Goal: Information Seeking & Learning: Learn about a topic

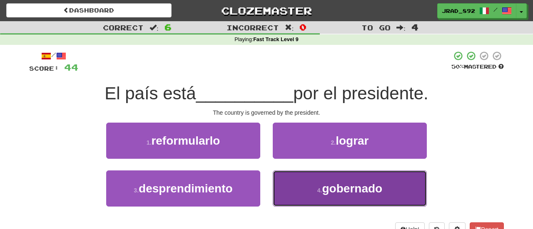
click at [340, 182] on span "gobernado" at bounding box center [352, 188] width 60 height 13
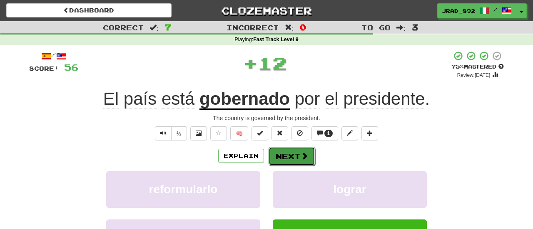
click at [287, 155] on button "Next" at bounding box center [291, 156] width 47 height 19
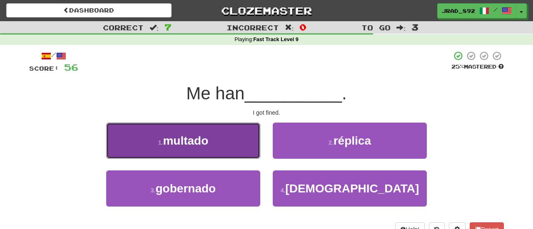
click at [197, 134] on span "multado" at bounding box center [185, 140] width 45 height 13
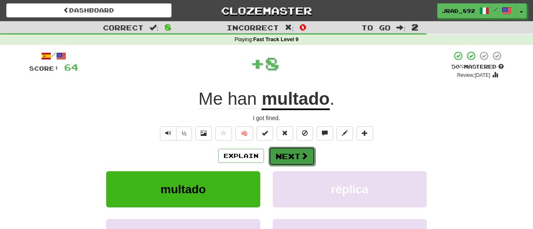
click at [283, 155] on button "Next" at bounding box center [291, 156] width 47 height 19
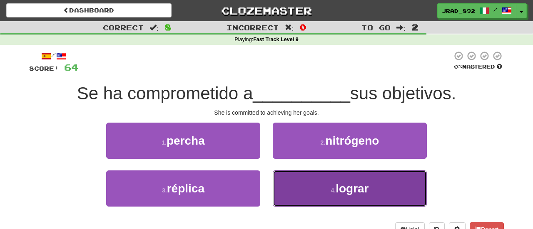
click at [333, 195] on button "4 . lograr" at bounding box center [350, 189] width 154 height 36
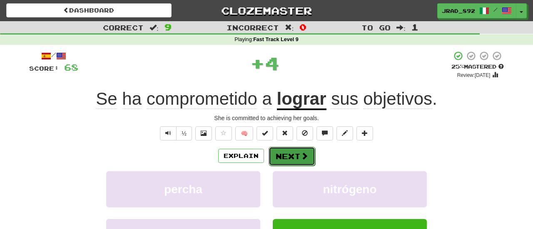
click at [293, 155] on button "Next" at bounding box center [291, 156] width 47 height 19
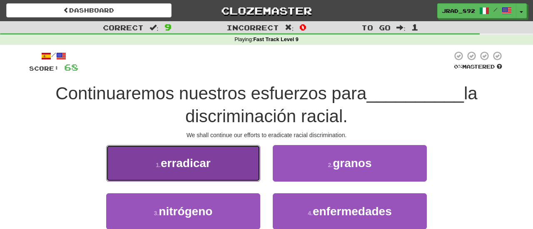
click at [202, 176] on button "1 . erradicar" at bounding box center [183, 163] width 154 height 36
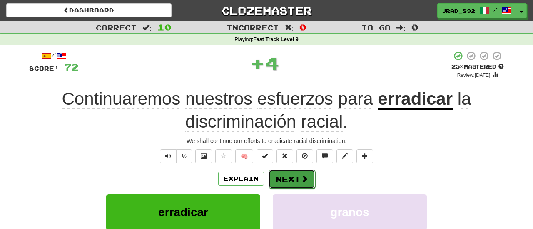
click at [285, 174] on button "Next" at bounding box center [291, 179] width 47 height 19
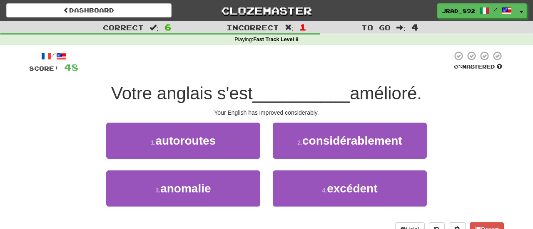
scroll to position [18, 0]
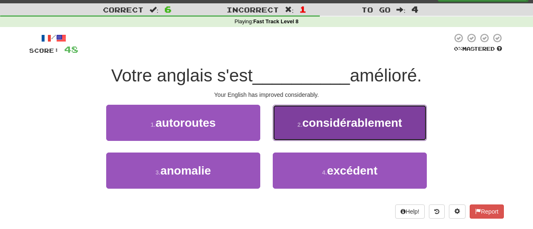
click at [327, 127] on span "considérablement" at bounding box center [352, 123] width 100 height 13
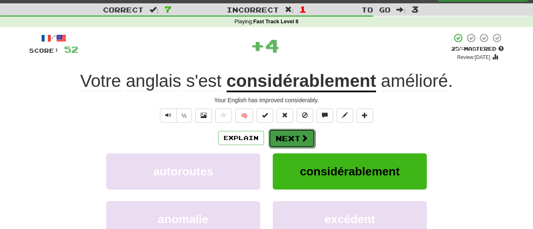
click at [304, 137] on span at bounding box center [303, 137] width 7 height 7
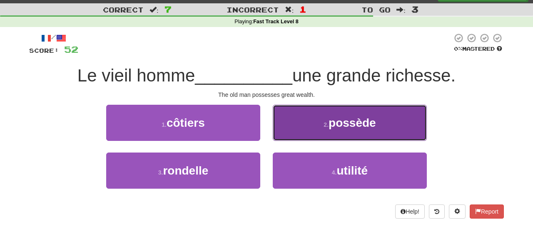
click at [331, 128] on span "possède" at bounding box center [351, 123] width 47 height 13
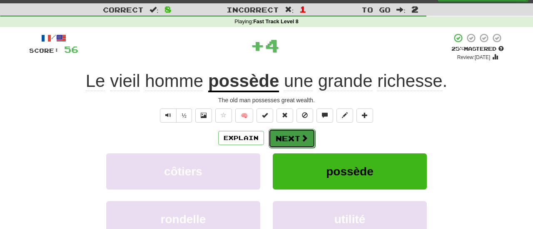
click at [300, 132] on button "Next" at bounding box center [291, 138] width 47 height 19
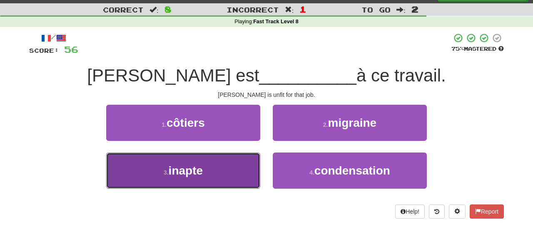
click at [218, 170] on button "3 . inapte" at bounding box center [183, 171] width 154 height 36
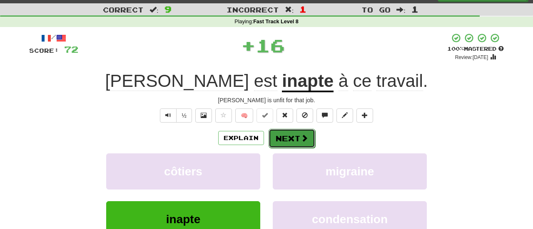
click at [302, 139] on span at bounding box center [303, 137] width 7 height 7
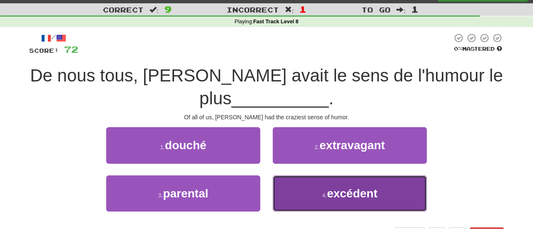
click at [333, 195] on span "excédent" at bounding box center [352, 193] width 50 height 13
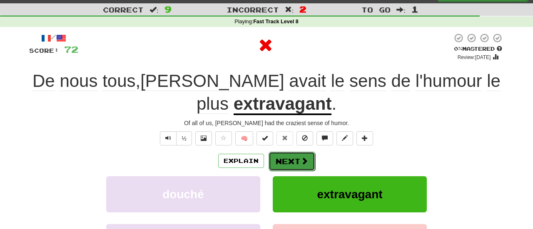
click at [297, 163] on button "Next" at bounding box center [291, 161] width 47 height 19
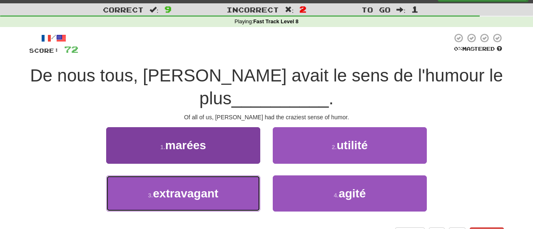
click at [203, 189] on span "extravagant" at bounding box center [185, 193] width 65 height 13
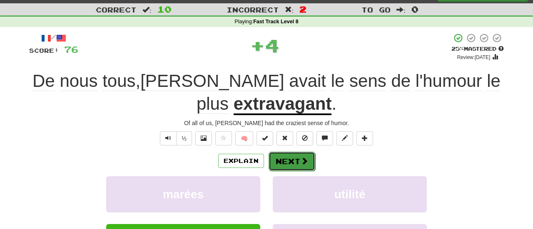
click at [278, 159] on button "Next" at bounding box center [291, 161] width 47 height 19
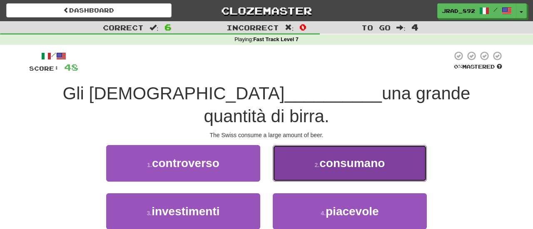
click at [290, 145] on button "2 . consumano" at bounding box center [350, 163] width 154 height 36
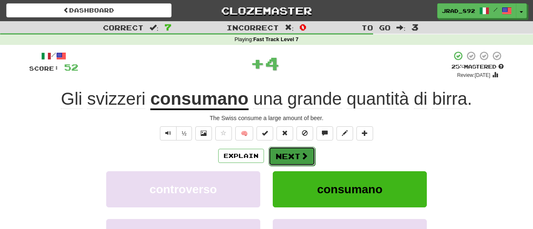
click at [288, 154] on button "Next" at bounding box center [291, 156] width 47 height 19
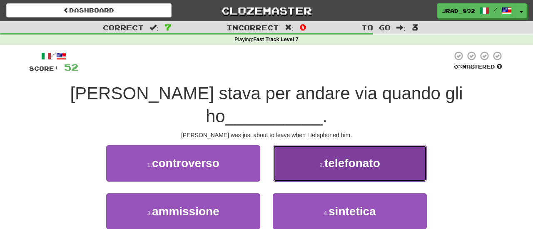
click at [366, 147] on button "2 . telefonato" at bounding box center [350, 163] width 154 height 36
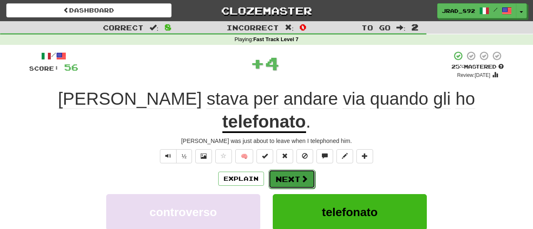
click at [296, 170] on button "Next" at bounding box center [291, 179] width 47 height 19
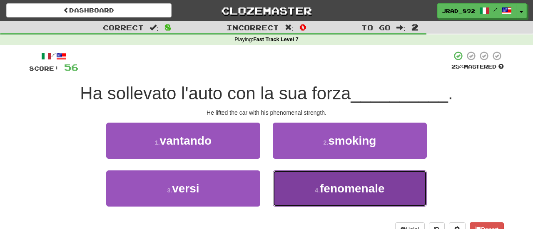
click at [320, 184] on button "4 . fenomenale" at bounding box center [350, 189] width 154 height 36
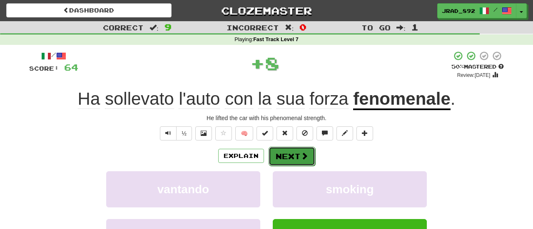
click at [292, 152] on button "Next" at bounding box center [291, 156] width 47 height 19
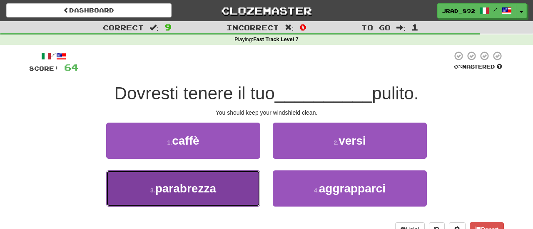
click at [226, 181] on button "3 . parabrezza" at bounding box center [183, 189] width 154 height 36
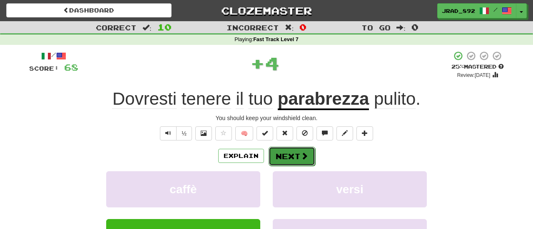
click at [282, 161] on button "Next" at bounding box center [291, 156] width 47 height 19
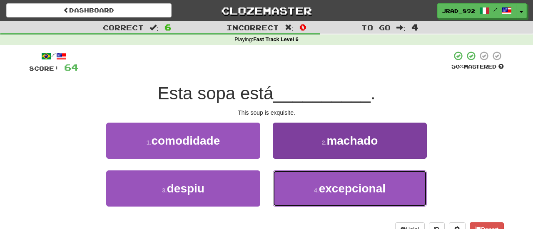
click at [322, 190] on span "excepcional" at bounding box center [352, 188] width 67 height 13
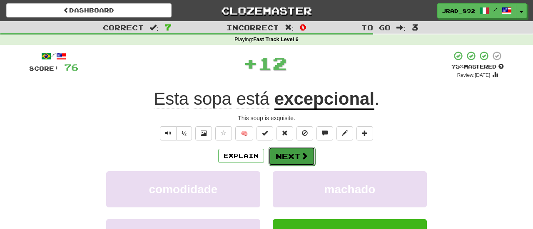
click at [298, 154] on button "Next" at bounding box center [291, 156] width 47 height 19
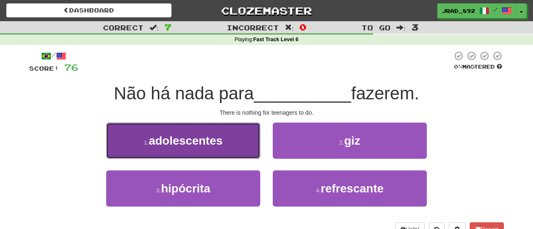
click at [236, 139] on button "1 . adolescentes" at bounding box center [183, 141] width 154 height 36
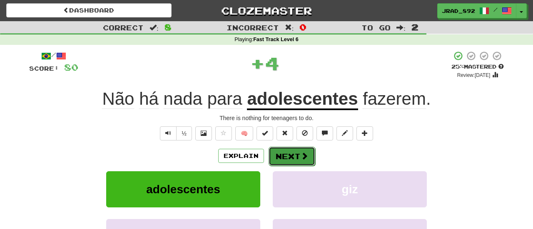
click at [291, 156] on button "Next" at bounding box center [291, 156] width 47 height 19
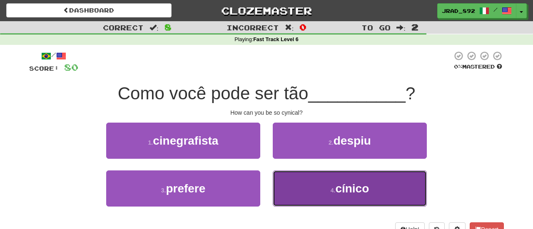
click at [324, 196] on button "4 . cínico" at bounding box center [350, 189] width 154 height 36
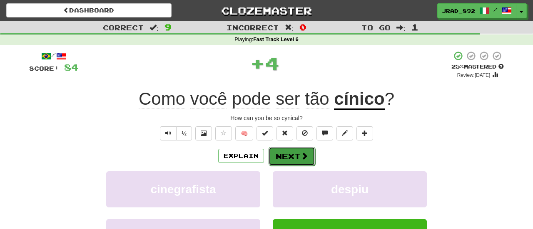
click at [291, 158] on button "Next" at bounding box center [291, 156] width 47 height 19
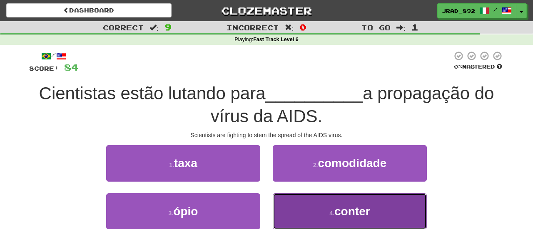
click at [315, 202] on button "4 . conter" at bounding box center [350, 211] width 154 height 36
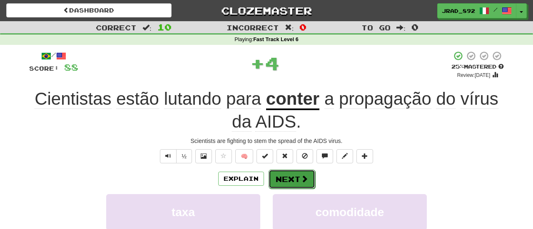
click at [287, 170] on button "Next" at bounding box center [291, 179] width 47 height 19
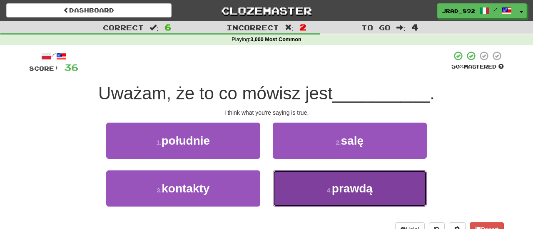
click at [329, 185] on button "4 . prawdą" at bounding box center [350, 189] width 154 height 36
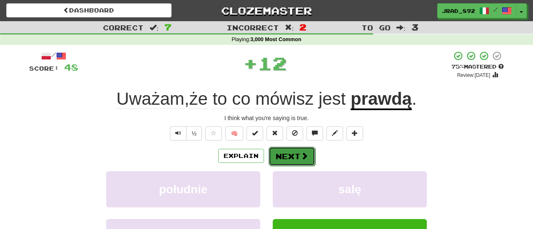
click at [285, 156] on button "Next" at bounding box center [291, 156] width 47 height 19
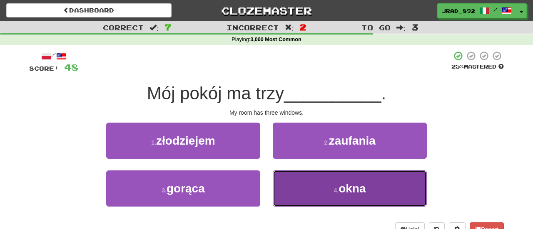
click at [323, 195] on button "4 . okna" at bounding box center [350, 189] width 154 height 36
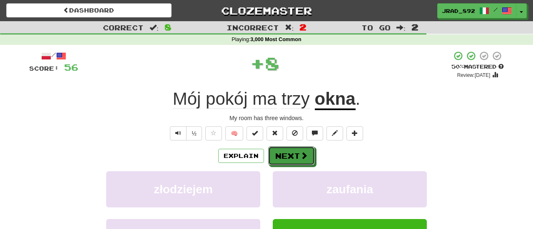
click at [297, 158] on button "Next" at bounding box center [291, 155] width 47 height 19
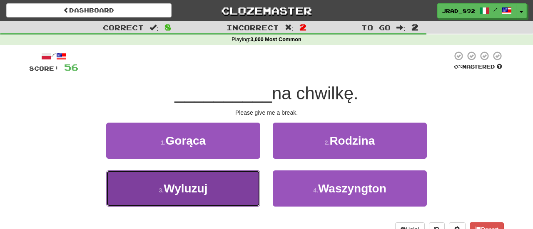
click at [203, 186] on span "Wyluzuj" at bounding box center [186, 188] width 44 height 13
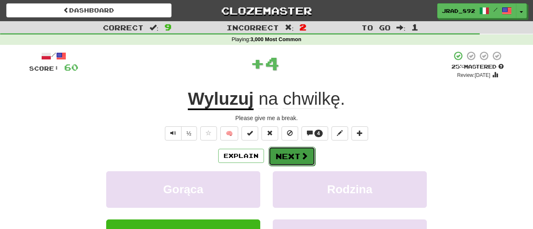
click at [286, 151] on button "Next" at bounding box center [291, 156] width 47 height 19
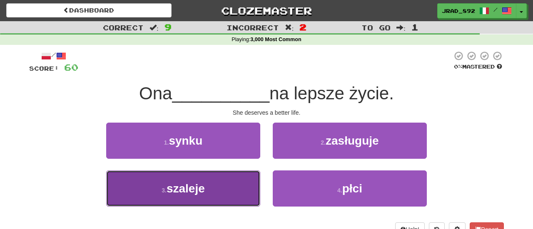
click at [212, 183] on button "3 . szaleje" at bounding box center [183, 189] width 154 height 36
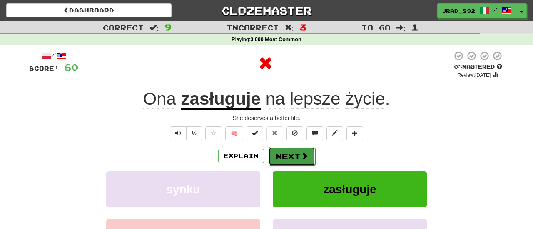
click at [280, 156] on button "Next" at bounding box center [291, 156] width 47 height 19
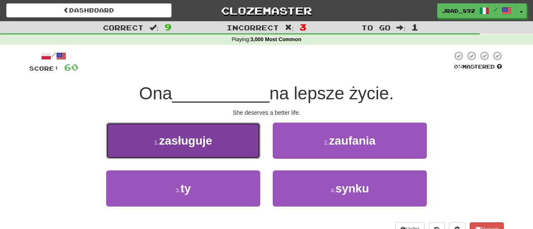
click at [206, 146] on span "zasługuje" at bounding box center [185, 140] width 53 height 13
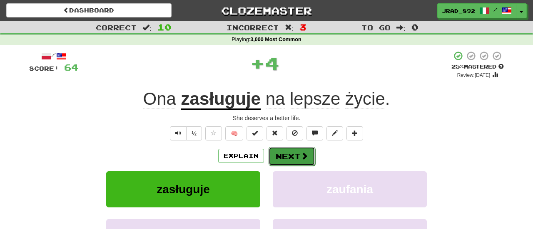
click at [295, 159] on button "Next" at bounding box center [291, 156] width 47 height 19
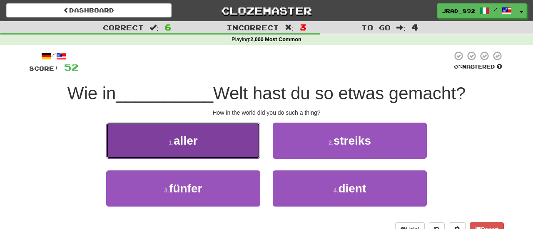
click at [214, 145] on button "1 . aller" at bounding box center [183, 141] width 154 height 36
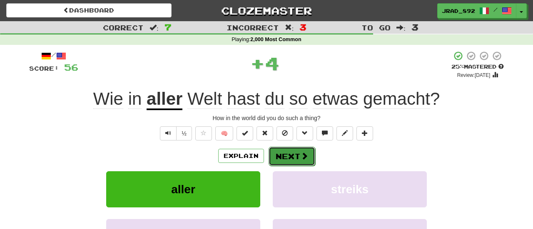
click at [285, 156] on button "Next" at bounding box center [291, 156] width 47 height 19
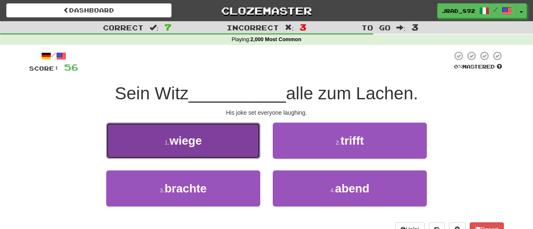
click at [197, 137] on span "wiege" at bounding box center [185, 140] width 32 height 13
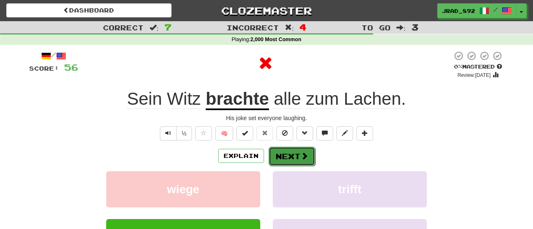
click at [280, 158] on button "Next" at bounding box center [291, 156] width 47 height 19
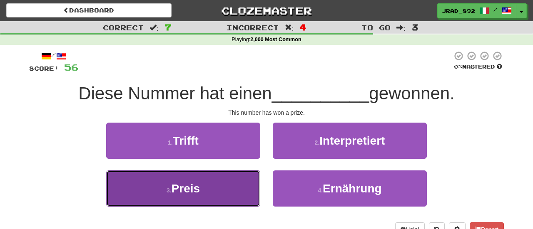
click at [219, 197] on button "3 . Preis" at bounding box center [183, 189] width 154 height 36
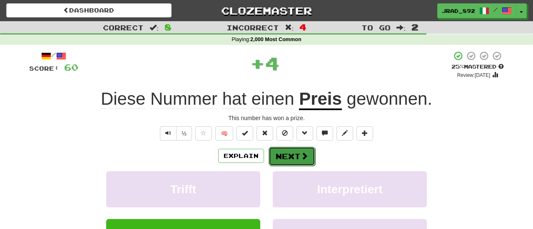
click at [288, 160] on button "Next" at bounding box center [291, 156] width 47 height 19
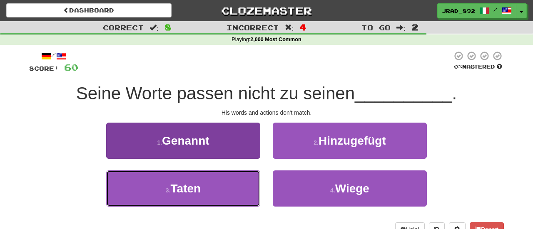
click at [237, 193] on button "3 . Taten" at bounding box center [183, 189] width 154 height 36
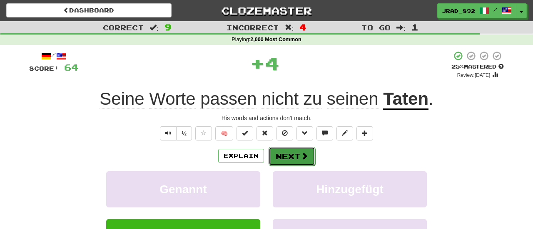
click at [301, 159] on span at bounding box center [303, 155] width 7 height 7
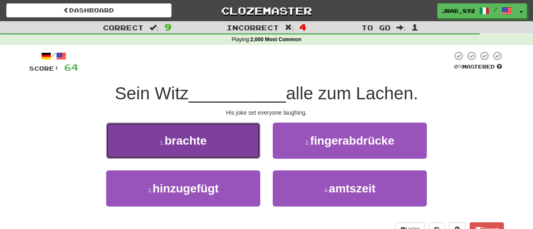
click at [201, 147] on button "1 . brachte" at bounding box center [183, 141] width 154 height 36
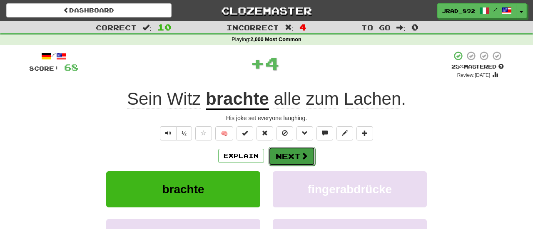
click at [296, 155] on button "Next" at bounding box center [291, 156] width 47 height 19
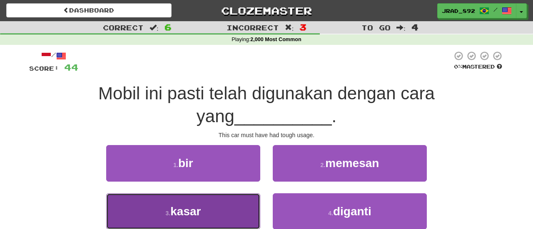
click at [202, 209] on button "3 . kasar" at bounding box center [183, 211] width 154 height 36
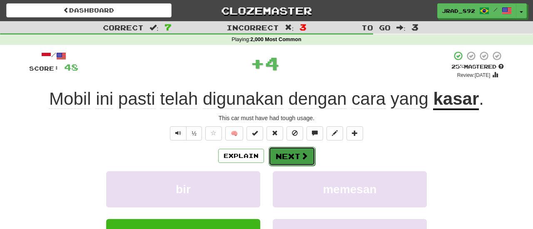
click at [300, 157] on span at bounding box center [303, 155] width 7 height 7
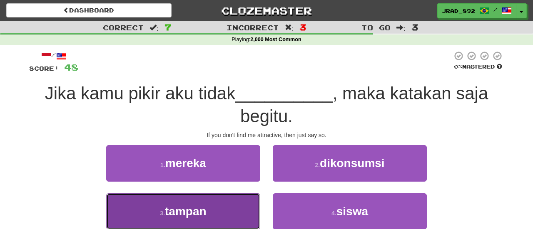
click at [205, 218] on button "3 . tampan" at bounding box center [183, 211] width 154 height 36
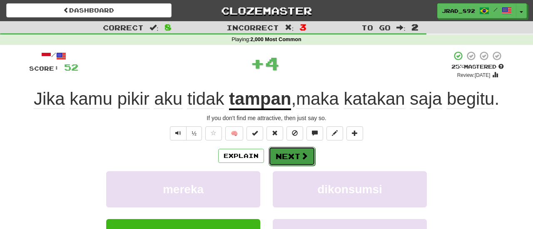
click at [288, 157] on button "Next" at bounding box center [291, 156] width 47 height 19
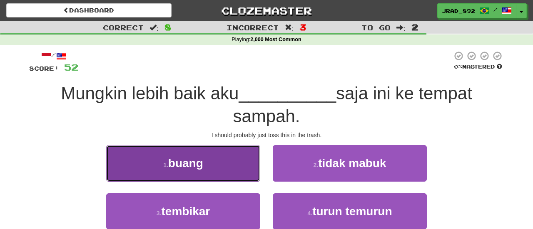
click at [219, 171] on button "1 . buang" at bounding box center [183, 163] width 154 height 36
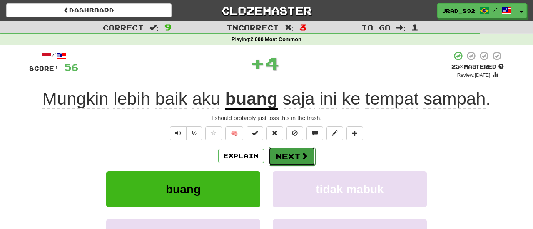
click at [281, 153] on button "Next" at bounding box center [291, 156] width 47 height 19
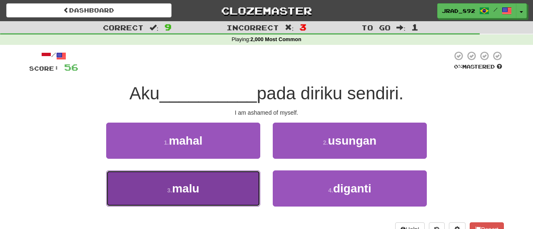
click at [221, 191] on button "3 . malu" at bounding box center [183, 189] width 154 height 36
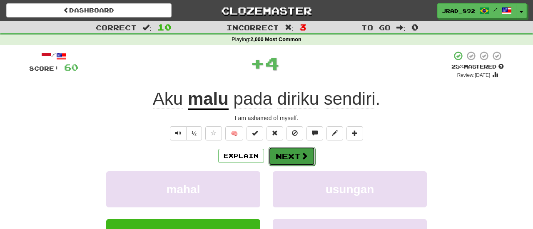
click at [293, 153] on button "Next" at bounding box center [291, 156] width 47 height 19
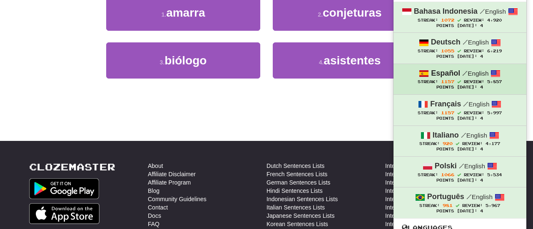
scroll to position [129, 0]
